Goal: Find specific page/section: Find specific page/section

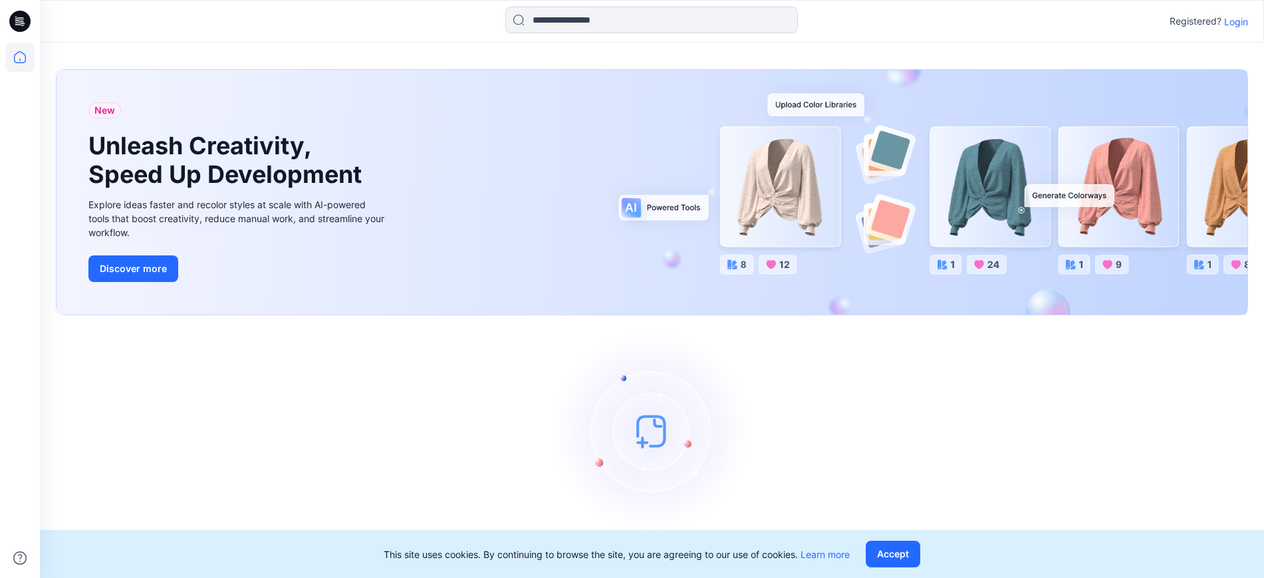
click at [1236, 25] on p "Login" at bounding box center [1236, 22] width 24 height 14
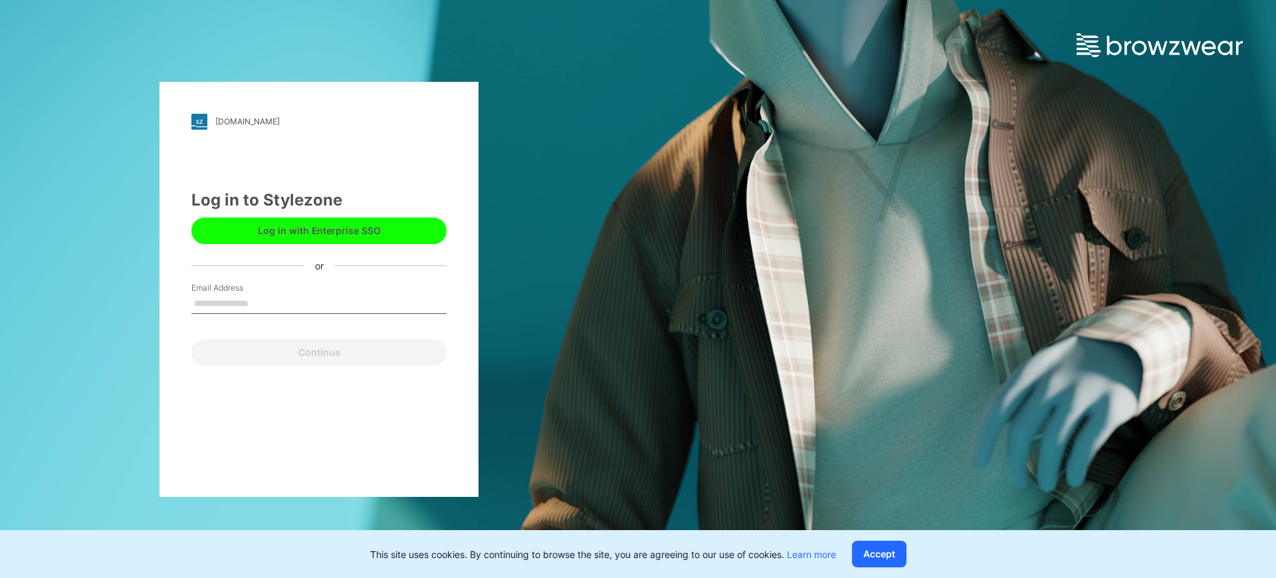
click at [392, 306] on input "Email Address" at bounding box center [318, 304] width 255 height 20
type input "**********"
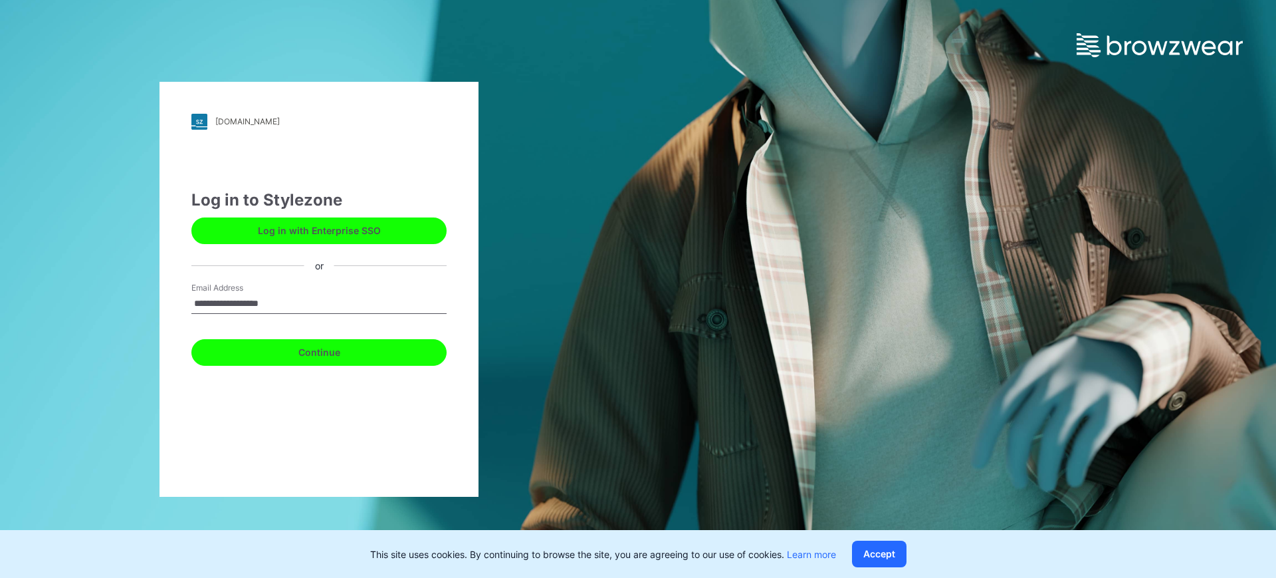
click at [330, 350] on button "Continue" at bounding box center [318, 352] width 255 height 27
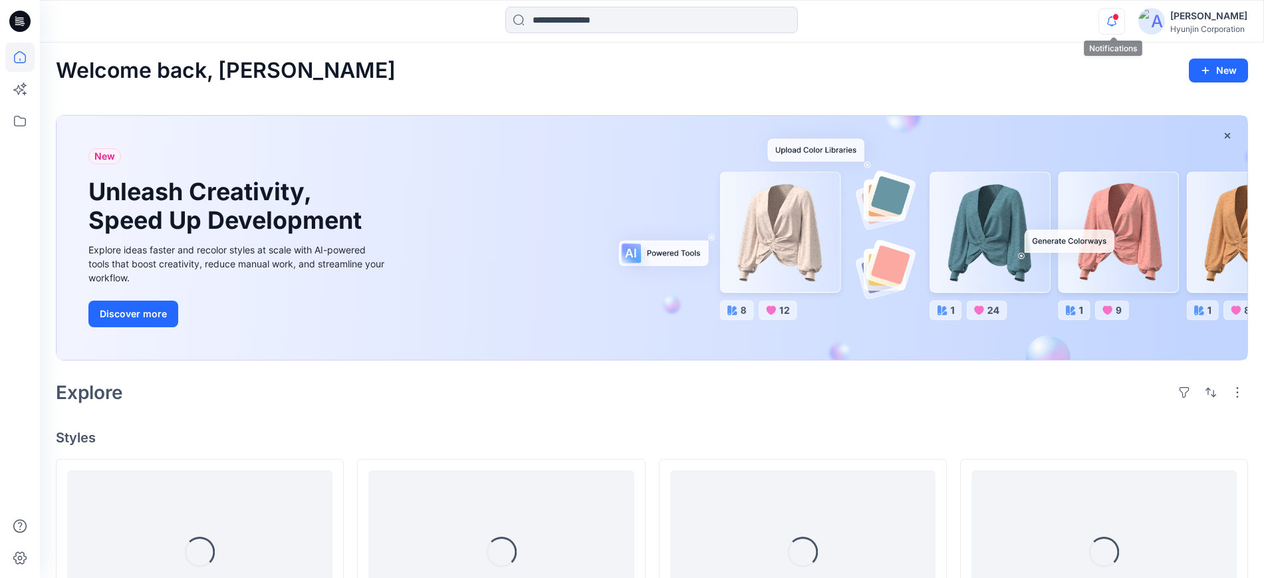
click at [1114, 19] on icon "button" at bounding box center [1111, 21] width 25 height 27
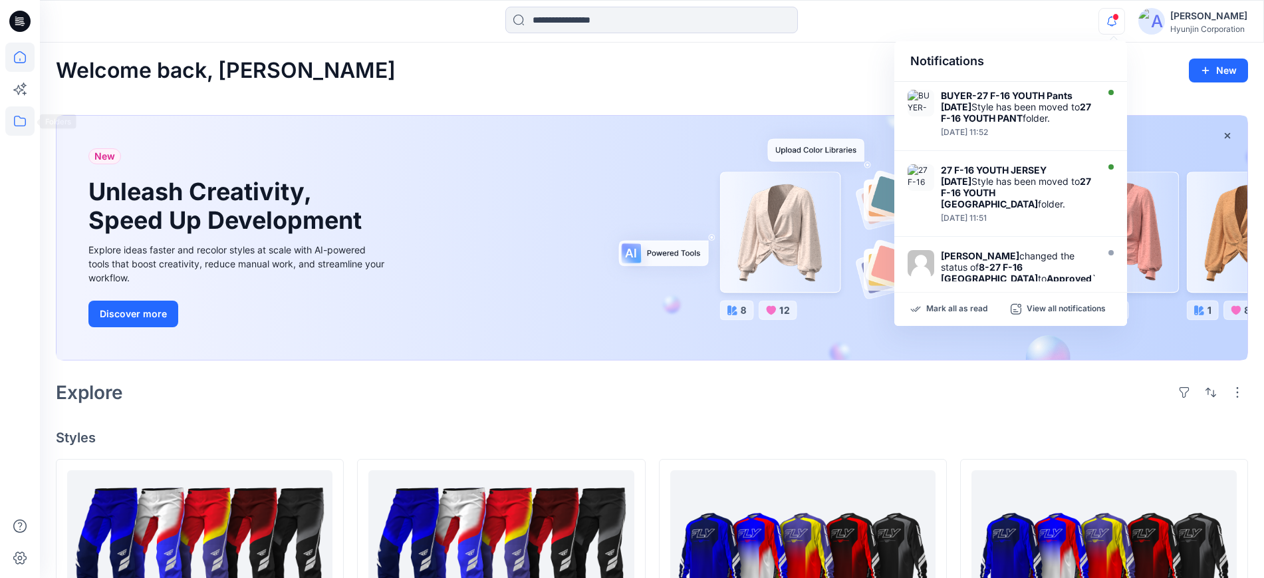
click at [22, 124] on icon at bounding box center [19, 120] width 29 height 29
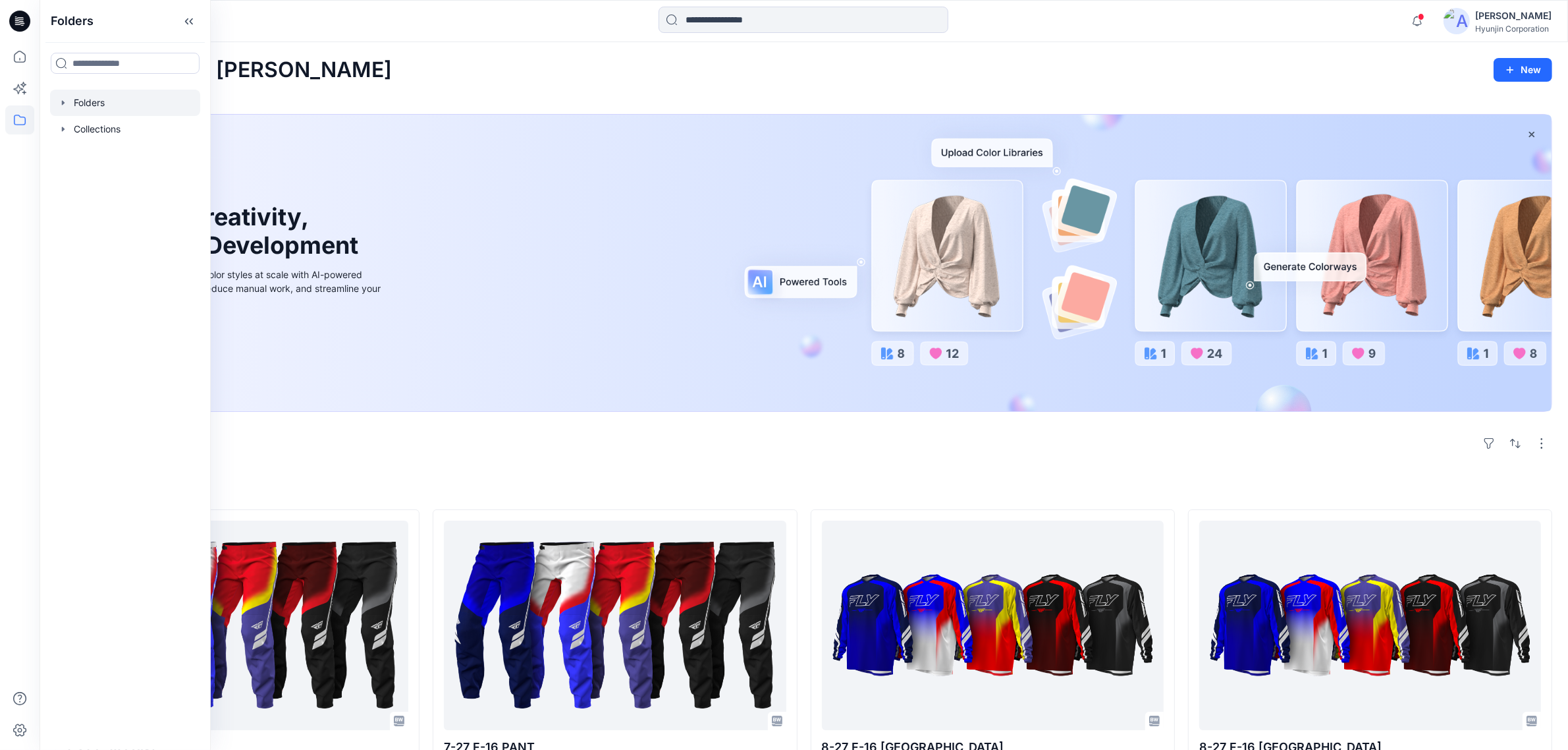
click at [117, 97] on div at bounding box center [126, 102] width 151 height 27
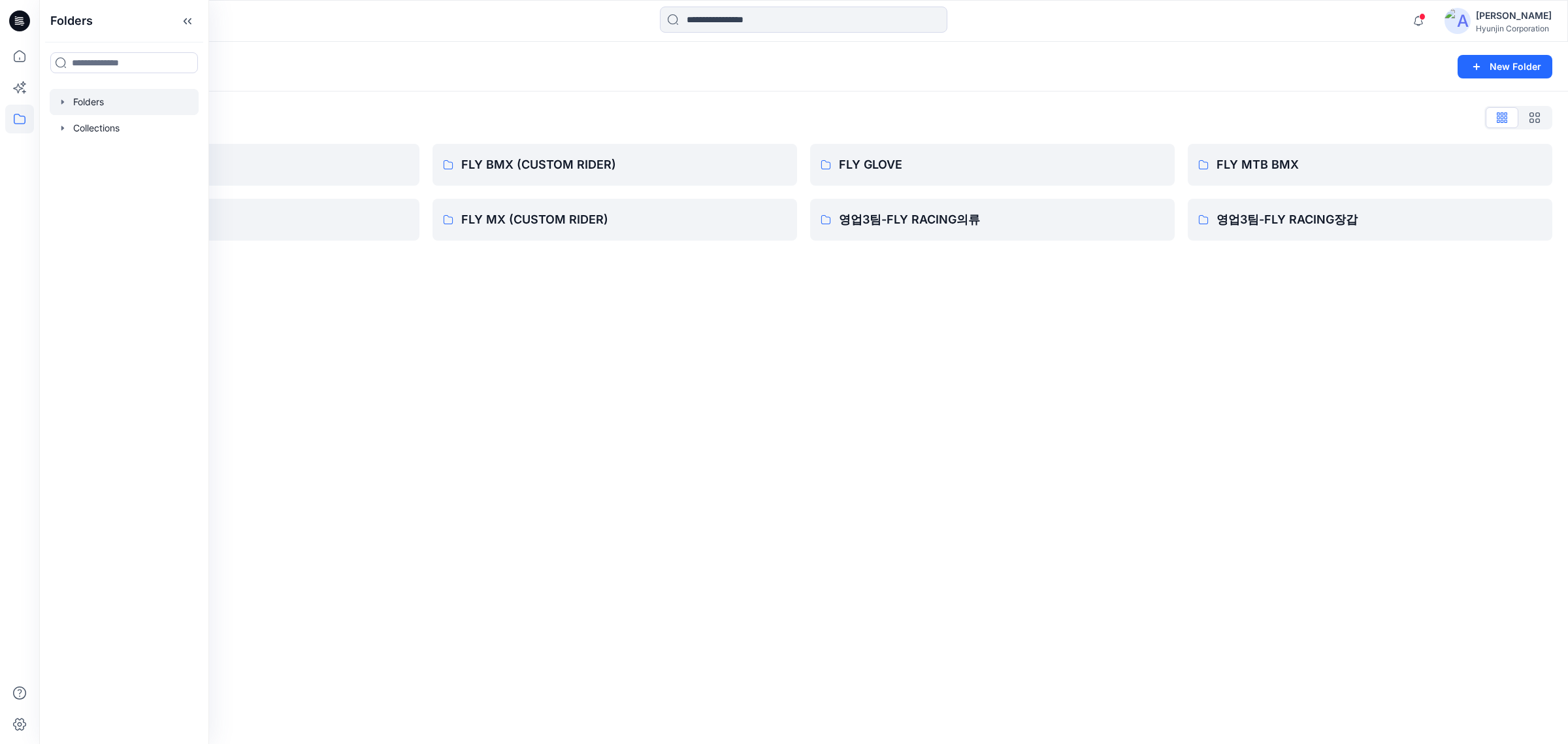
click at [837, 370] on div "Folders New Folder Folders List 0-HYUNJIN FLY MX FLY BMX (CUSTOM RIDER) FLY MX …" at bounding box center [804, 393] width 1529 height 702
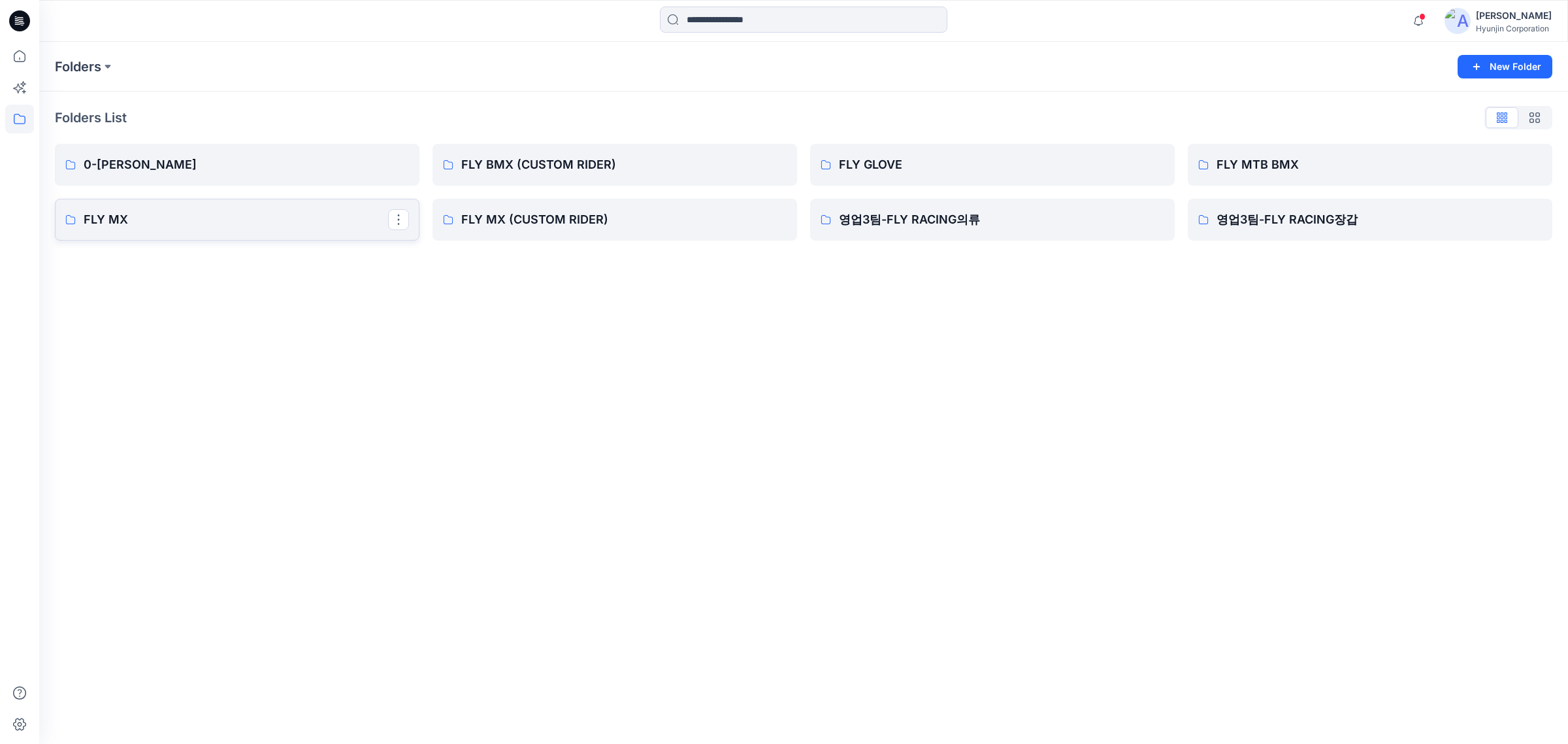
click at [292, 207] on link "FLY MX" at bounding box center [237, 219] width 364 height 42
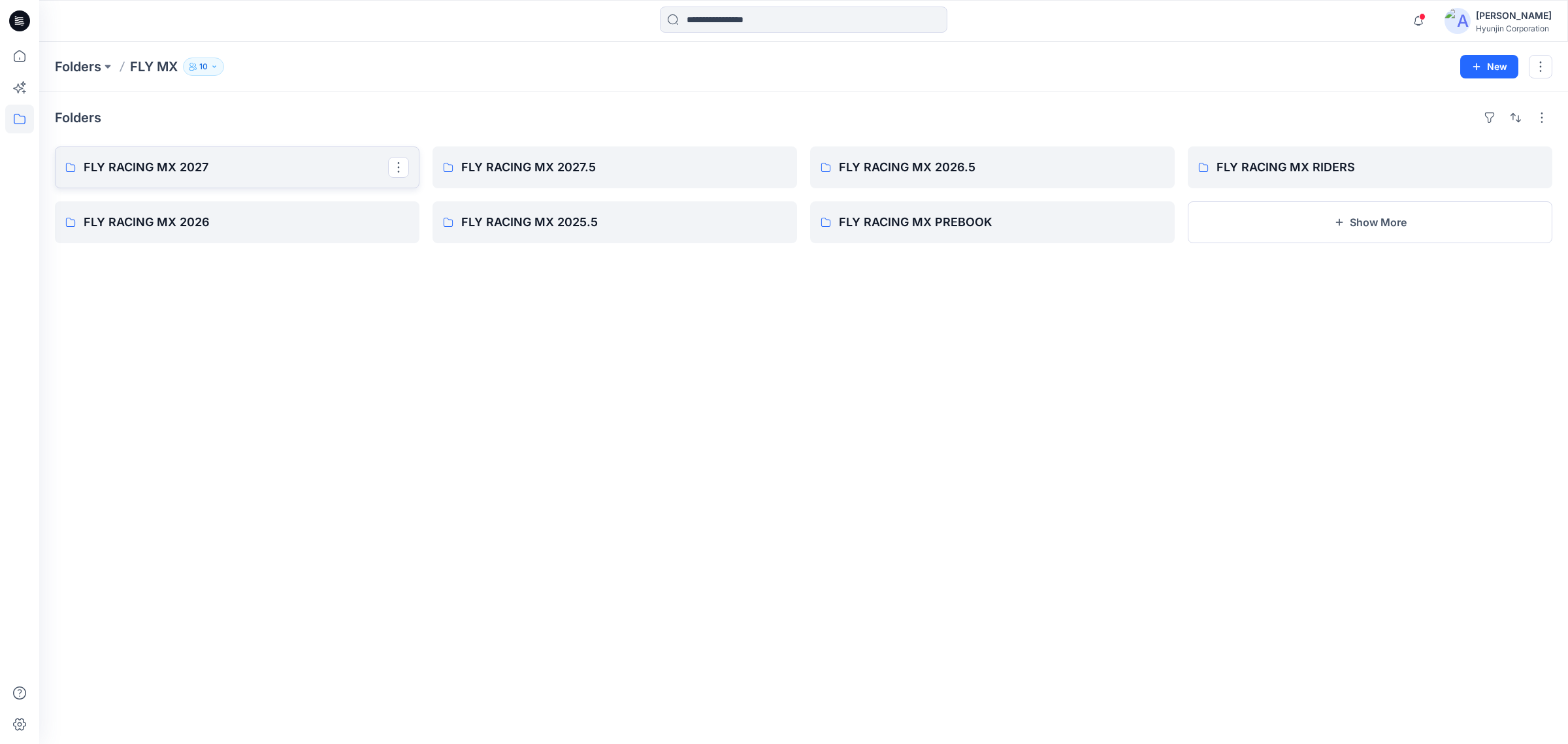
click at [320, 184] on link "FLY RACING MX 2027" at bounding box center [237, 167] width 364 height 42
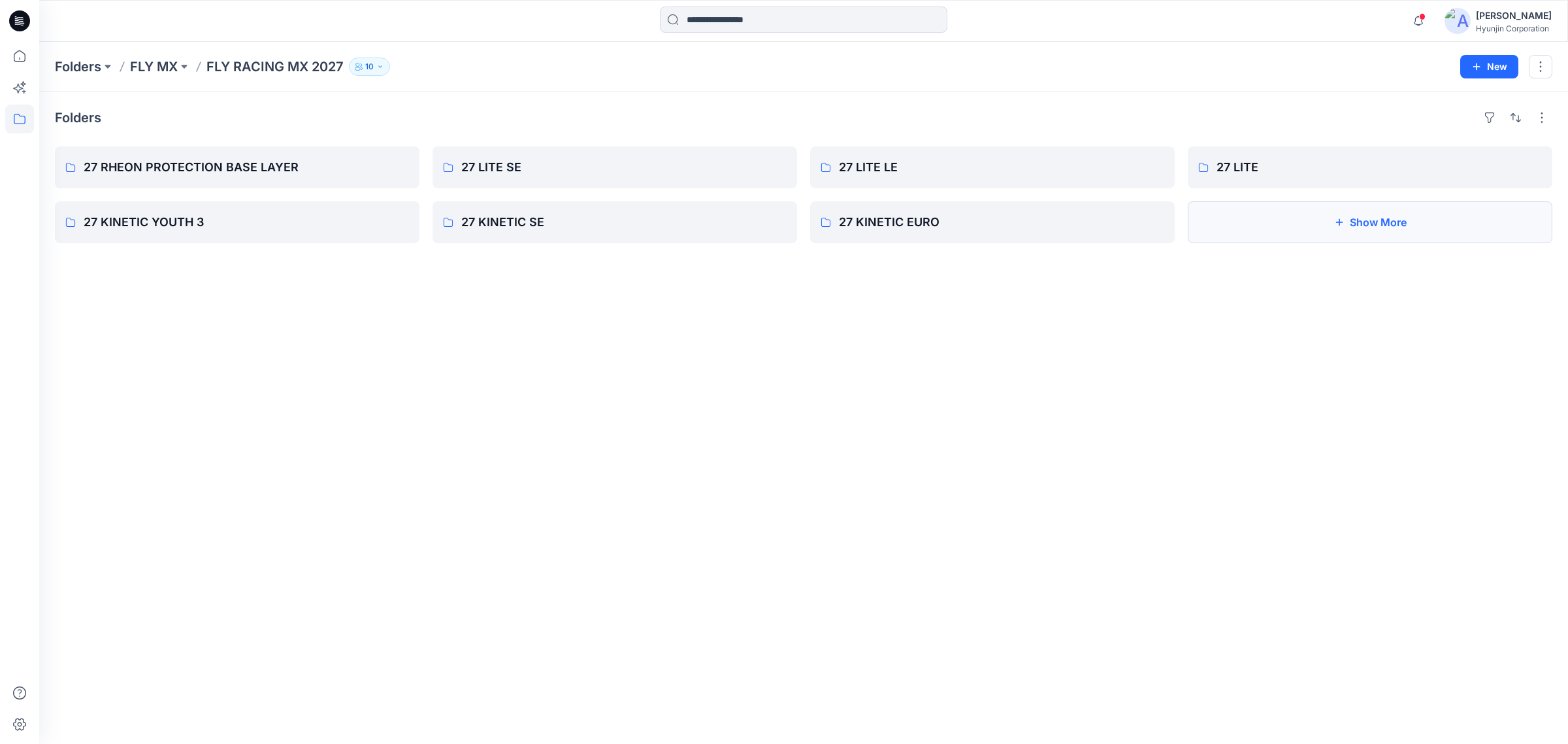
click at [1241, 232] on button "Show More" at bounding box center [1370, 222] width 364 height 42
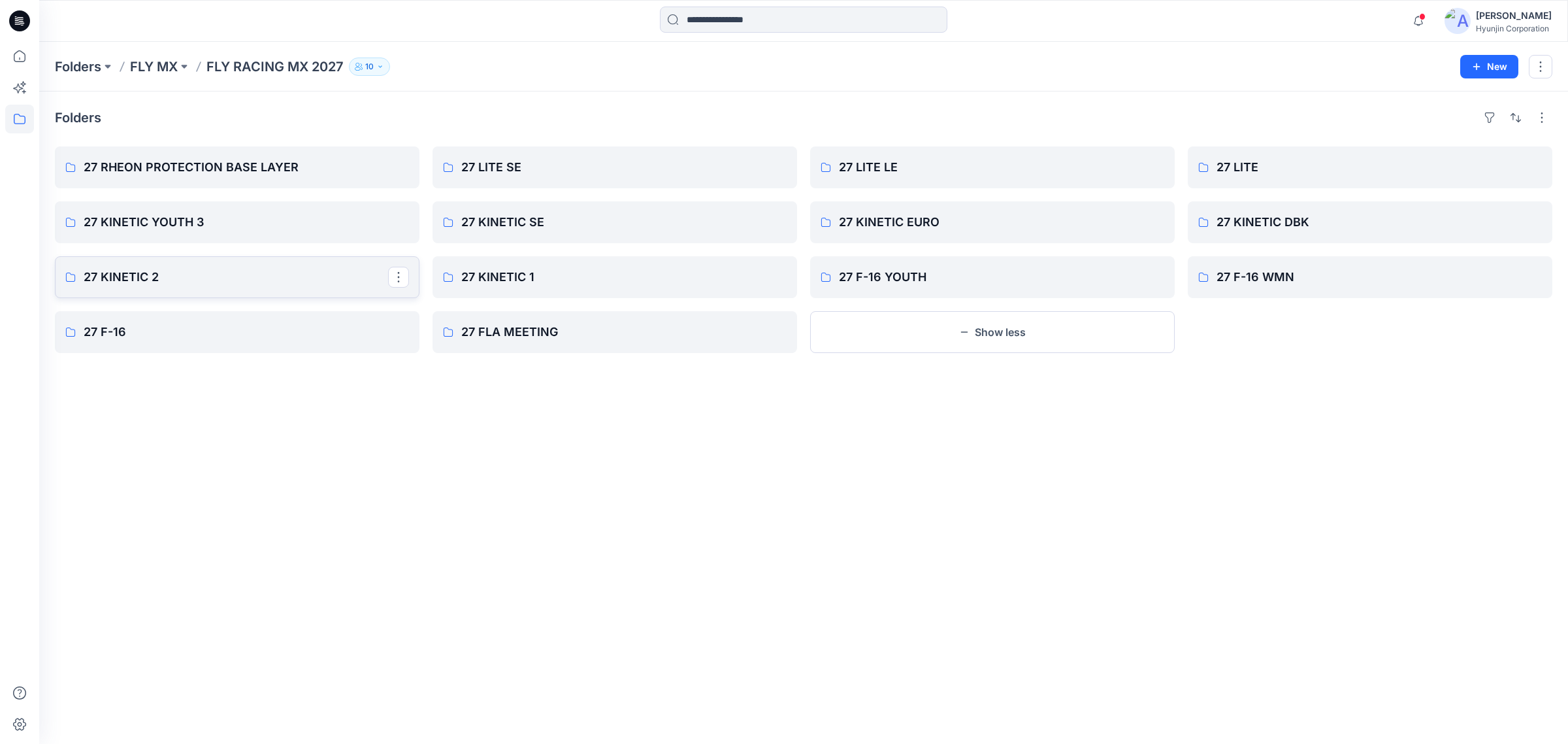
click at [252, 280] on p "27 KINETIC 2" at bounding box center [236, 277] width 305 height 19
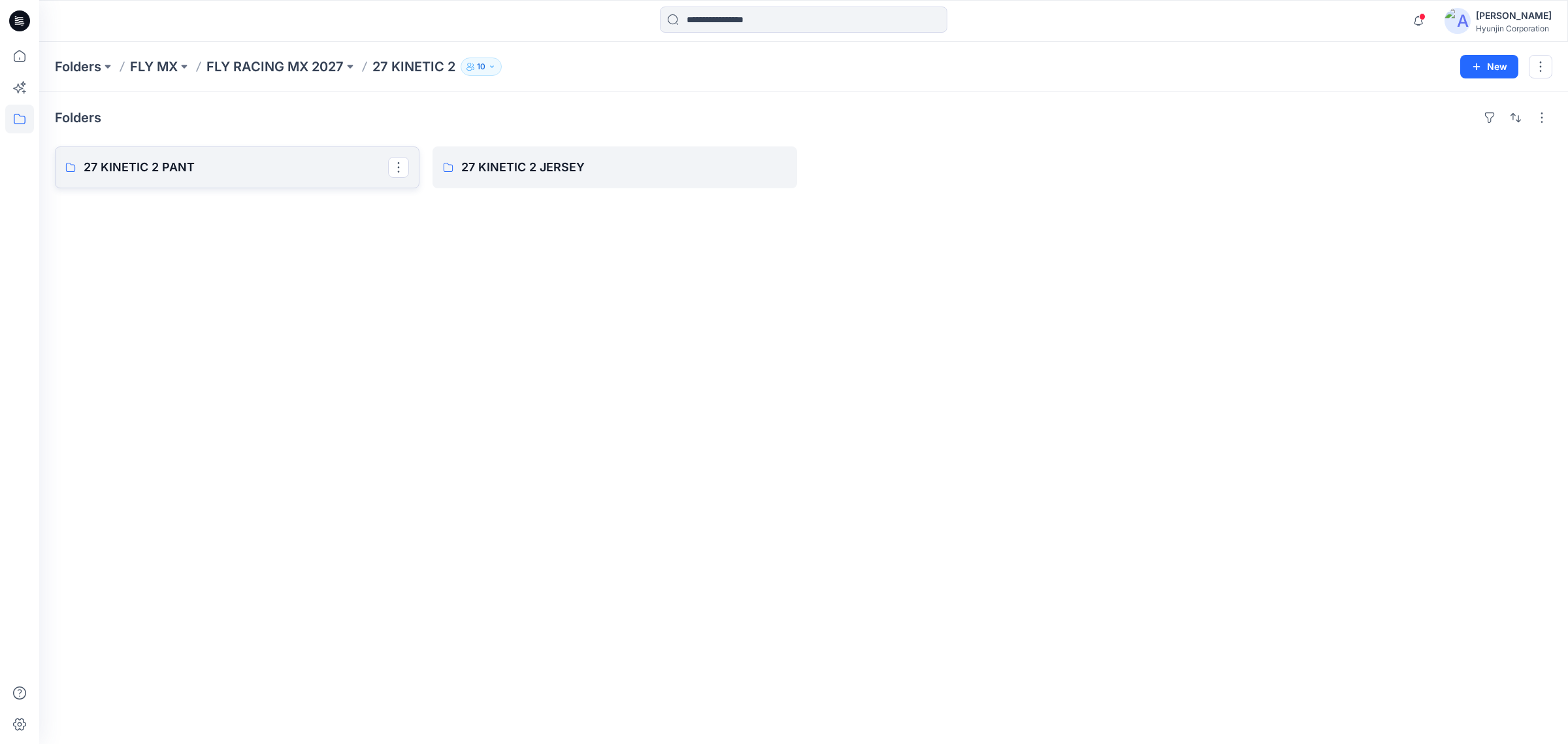
click at [279, 174] on p "27 KINETIC 2 PANT" at bounding box center [236, 167] width 305 height 19
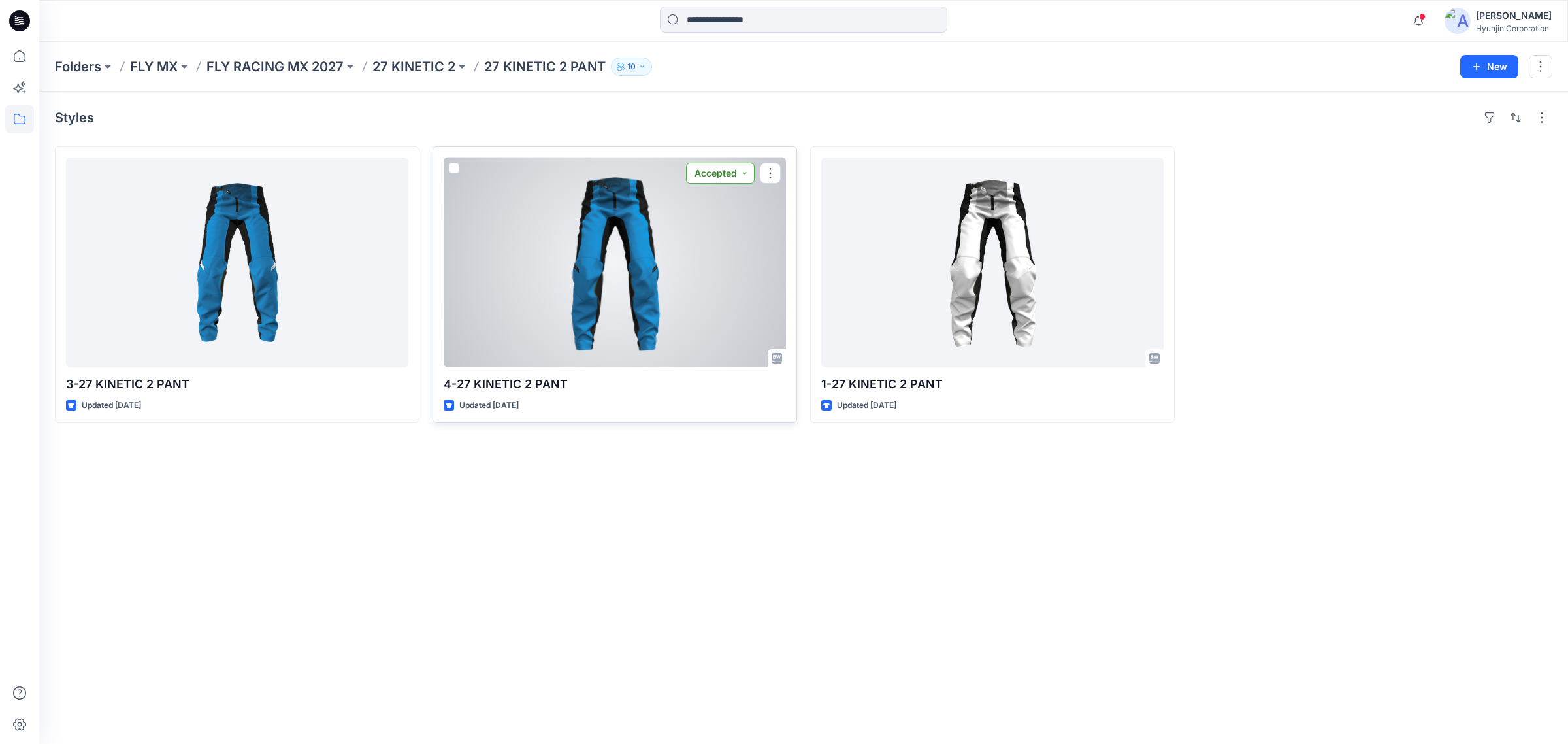
click at [702, 176] on button "Accepted" at bounding box center [720, 173] width 69 height 21
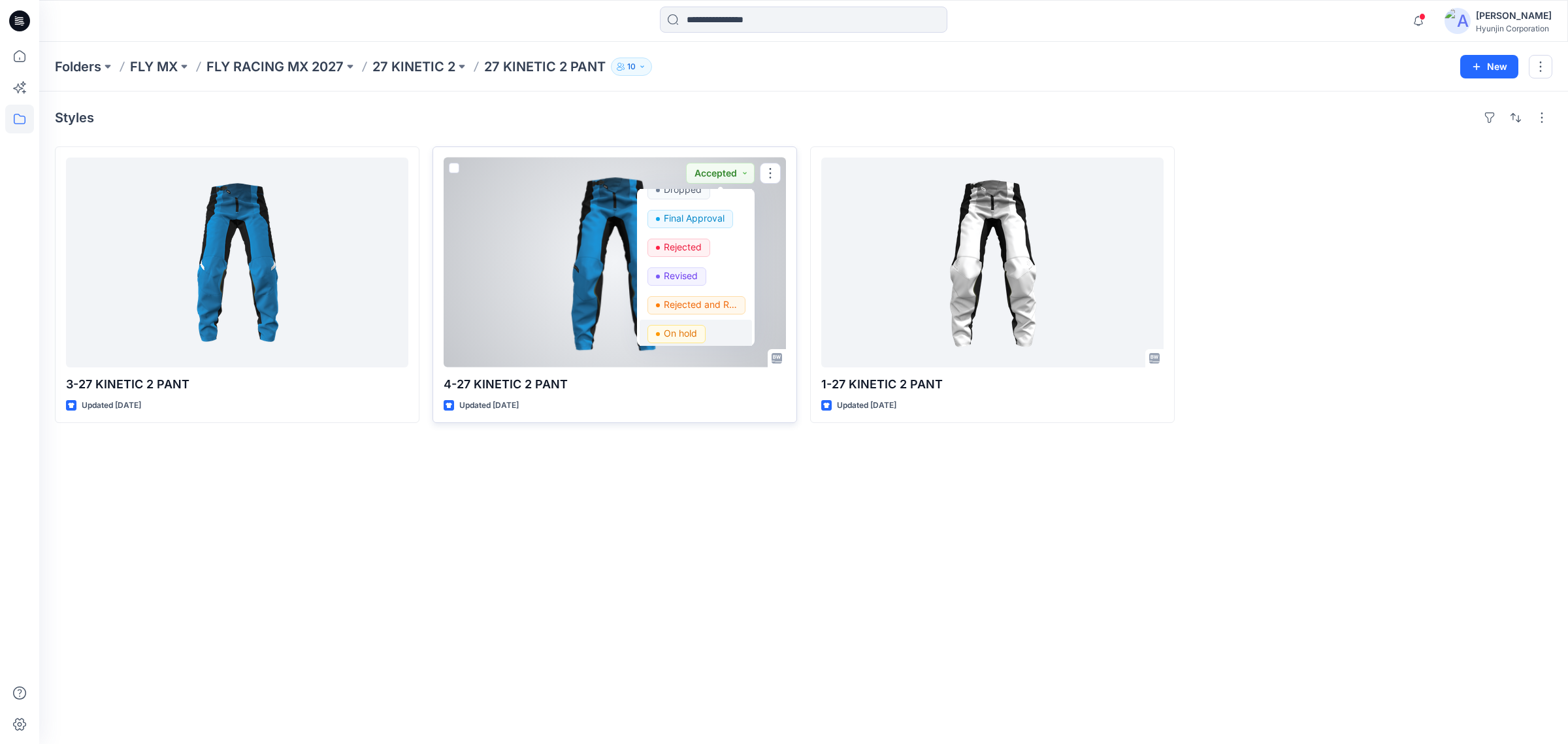
scroll to position [164, 0]
click at [691, 220] on p "Revised" at bounding box center [680, 213] width 34 height 17
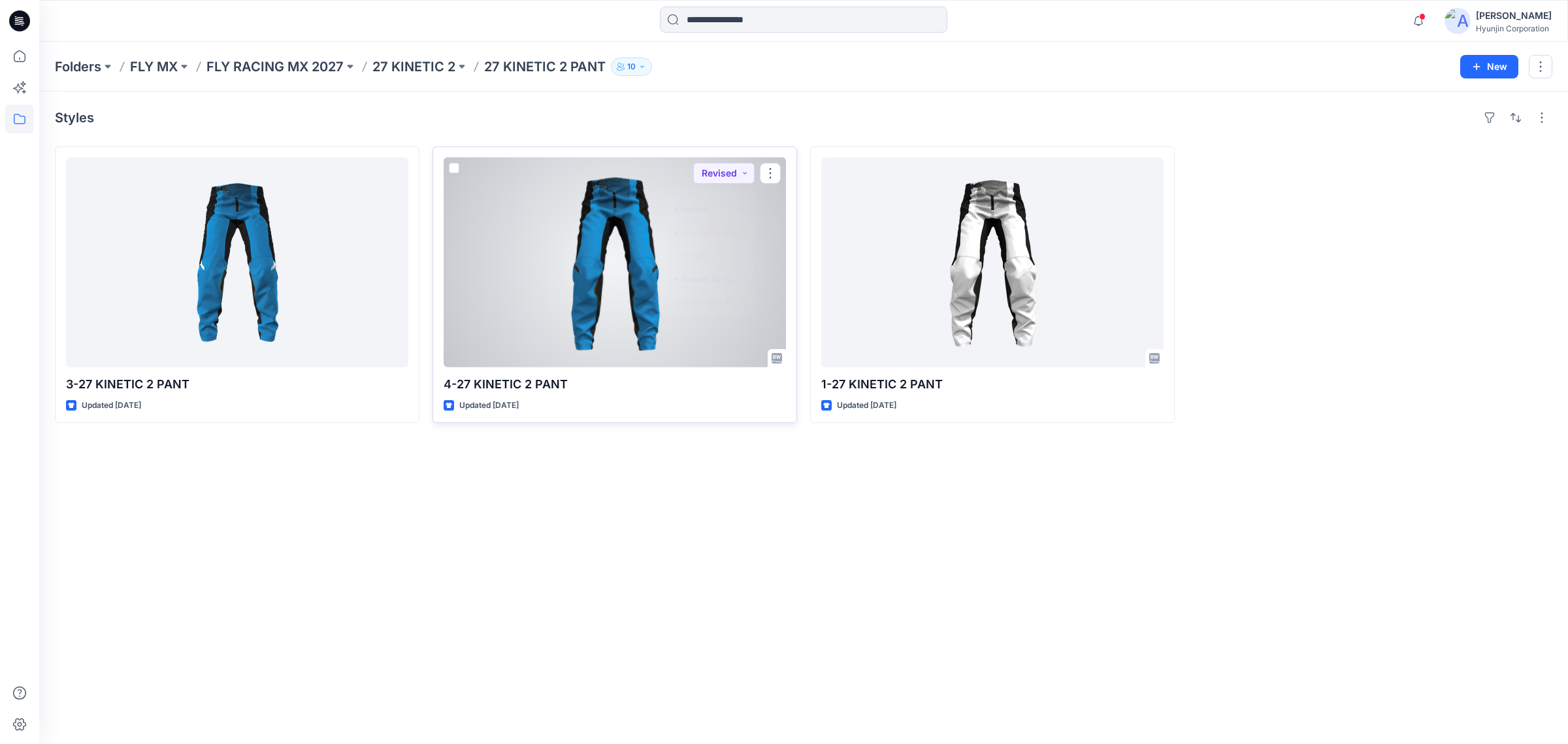
drag, startPoint x: 589, startPoint y: 546, endPoint x: 619, endPoint y: 386, distance: 162.8
click at [586, 546] on div "Styles 3-27 KINETIC 2 PANT Updated [DATE] 4-27 KINETIC 2 PANT Updated [DATE] Re…" at bounding box center [804, 417] width 1529 height 652
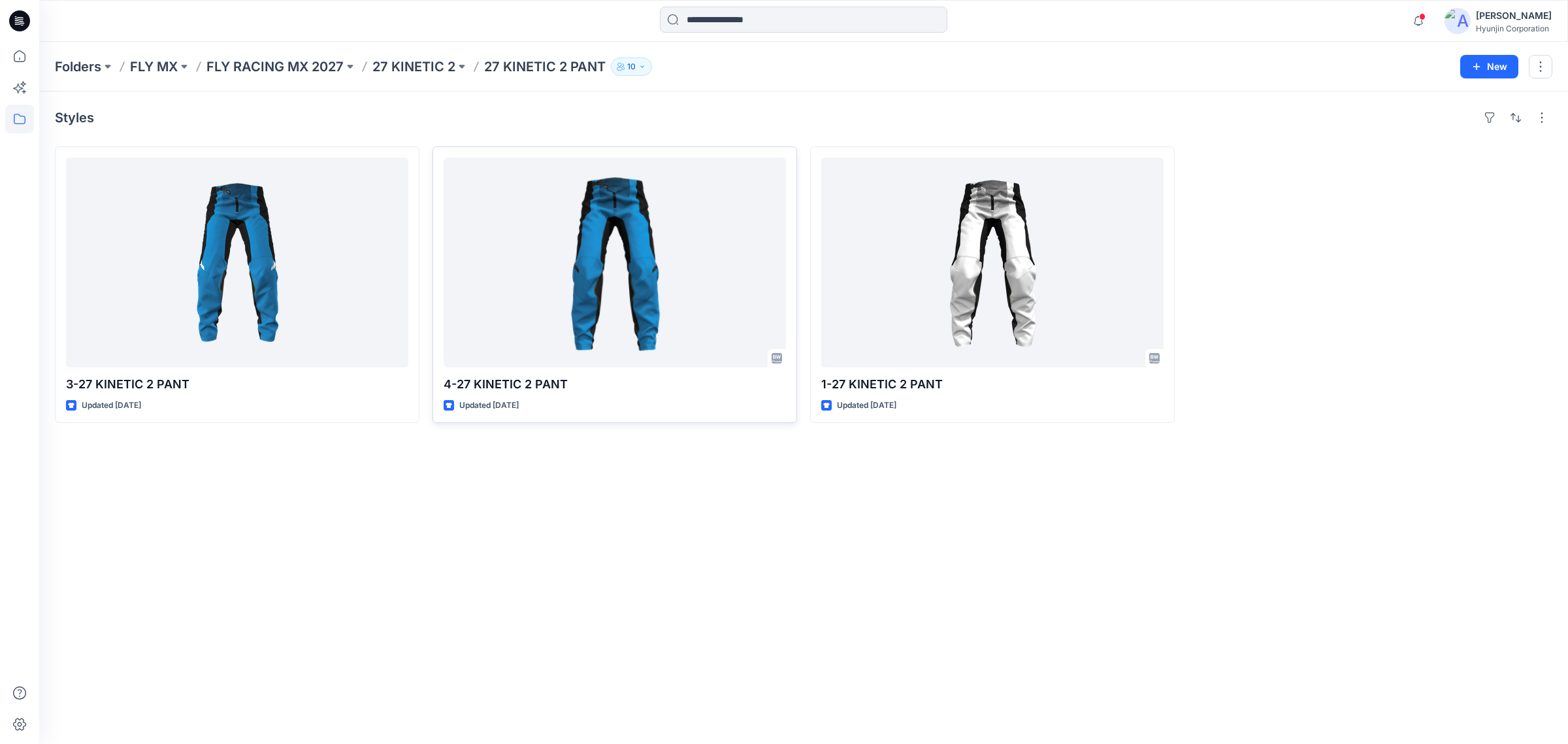
click at [656, 250] on div at bounding box center [614, 261] width 342 height 209
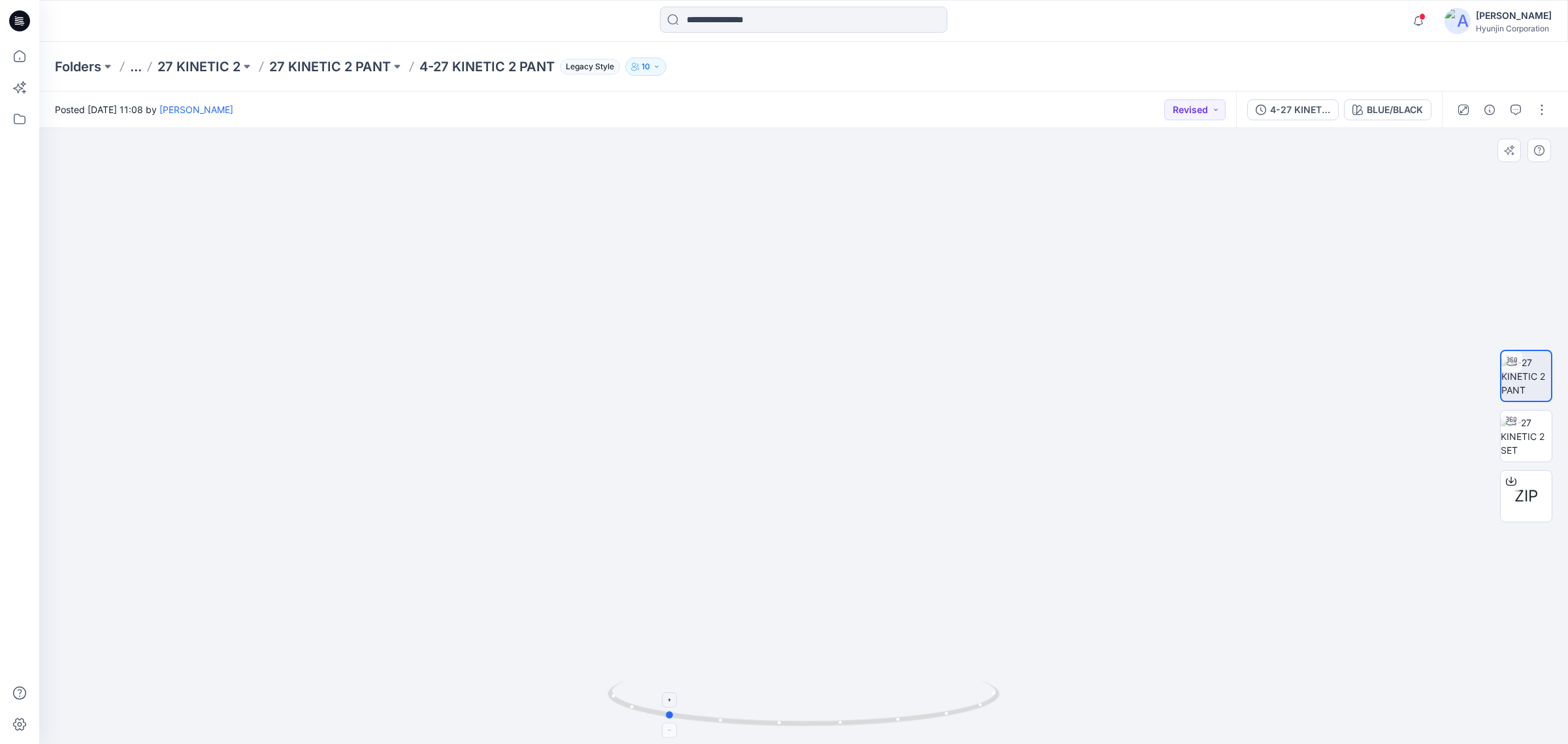
drag, startPoint x: 923, startPoint y: 705, endPoint x: 784, endPoint y: 697, distance: 139.2
click at [784, 567] on icon at bounding box center [805, 705] width 395 height 49
click at [1241, 115] on button "button" at bounding box center [1515, 109] width 21 height 21
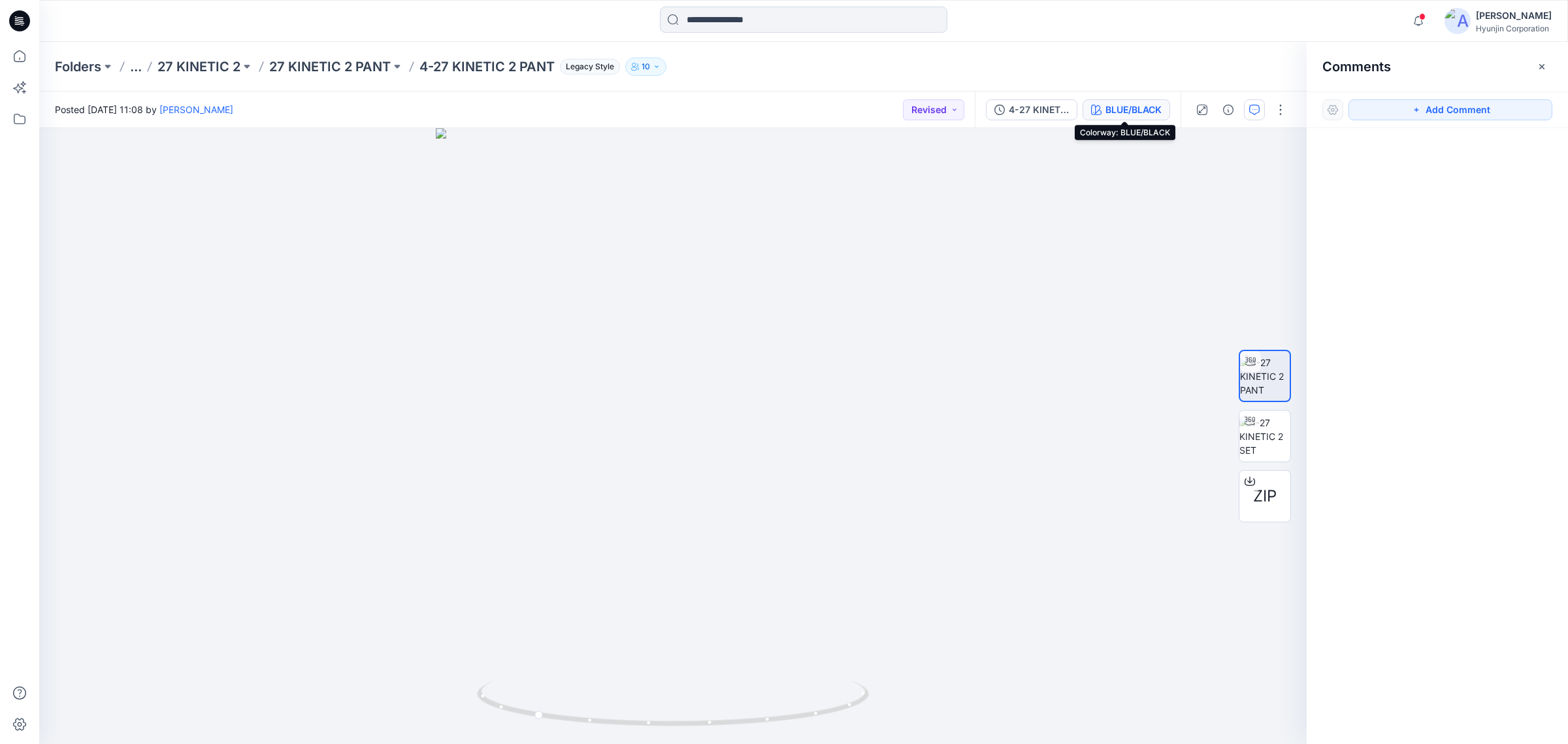
click at [1121, 111] on div "BLUE/BLACK" at bounding box center [1133, 109] width 56 height 15
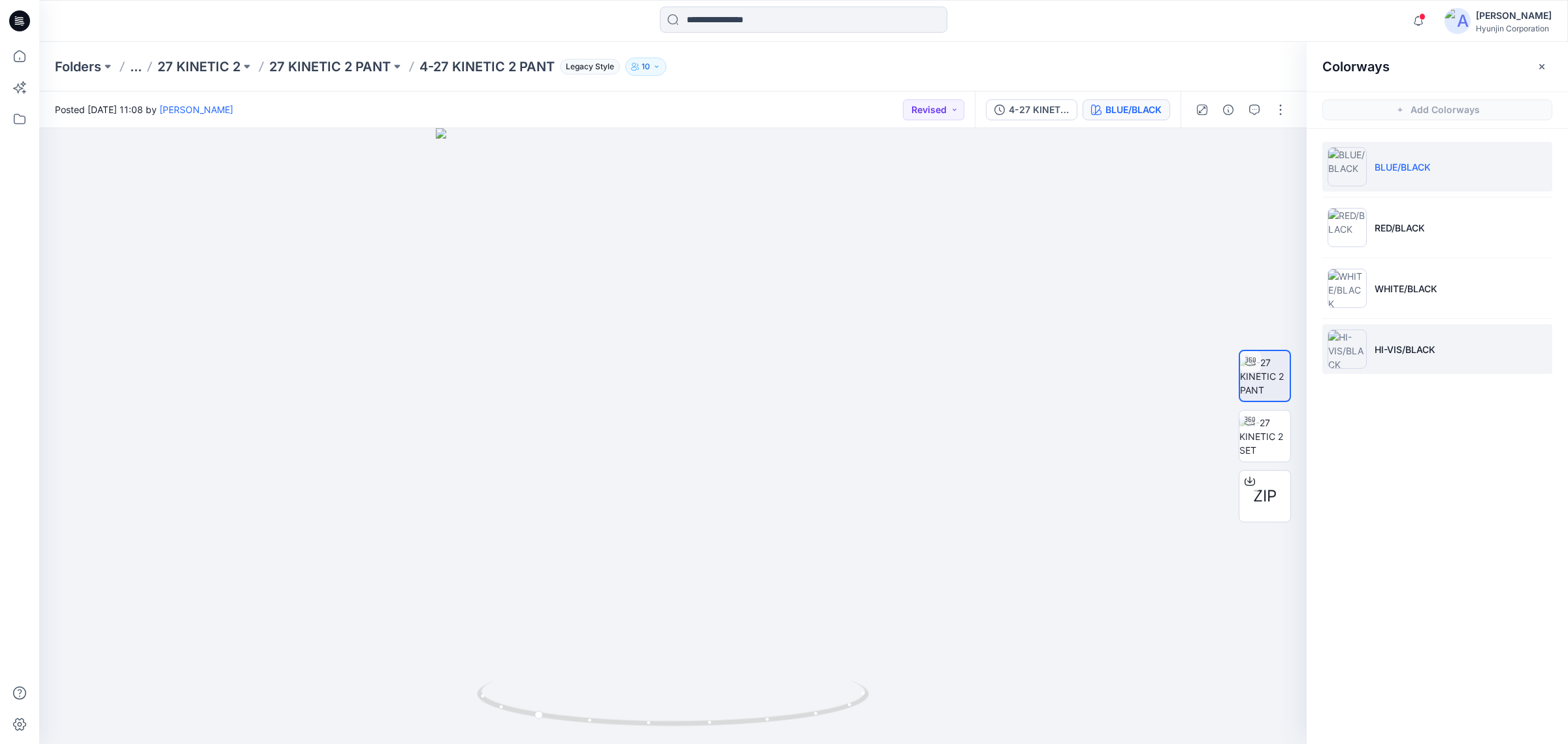
click at [1241, 357] on li "HI-VIS/BLACK" at bounding box center [1437, 349] width 230 height 50
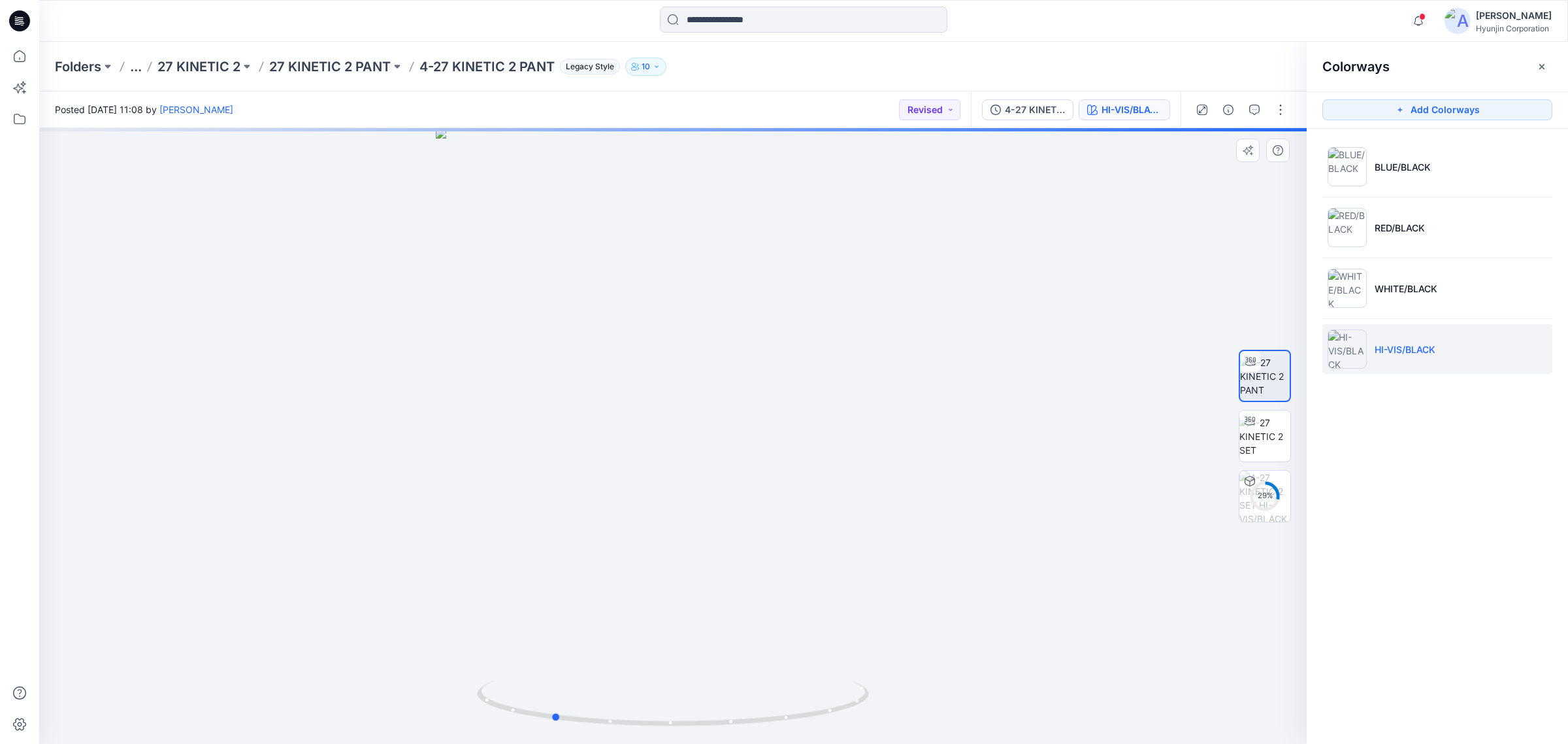
drag, startPoint x: 654, startPoint y: 673, endPoint x: 562, endPoint y: 671, distance: 92.0
click at [562, 567] on div at bounding box center [673, 435] width 1267 height 615
